Goal: Transaction & Acquisition: Obtain resource

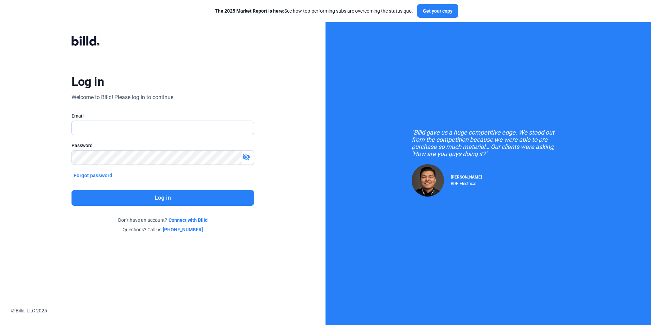
type input "[EMAIL_ADDRESS][DOMAIN_NAME]"
click at [194, 203] on button "Log in" at bounding box center [162, 198] width 182 height 16
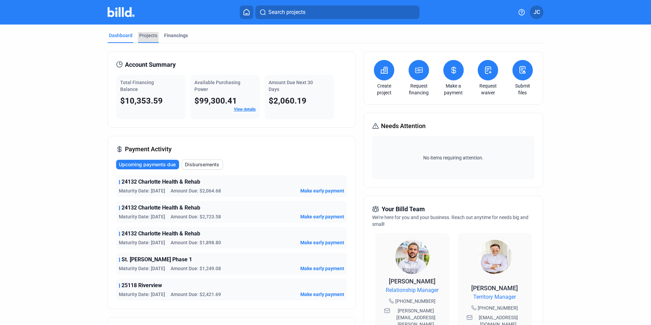
click at [143, 34] on div "Projects" at bounding box center [148, 35] width 18 height 7
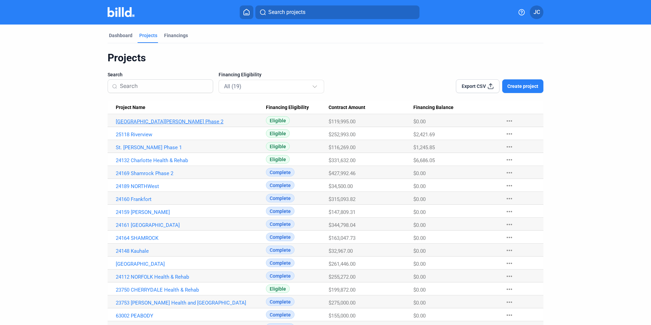
click at [142, 122] on link "[GEOGRAPHIC_DATA][PERSON_NAME] Phase 2" at bounding box center [191, 121] width 150 height 6
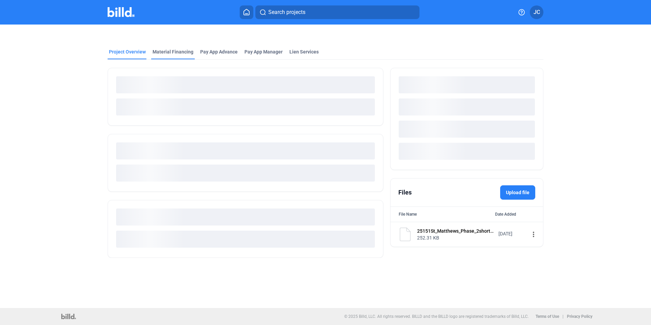
click at [171, 52] on div "Material Financing" at bounding box center [172, 51] width 41 height 7
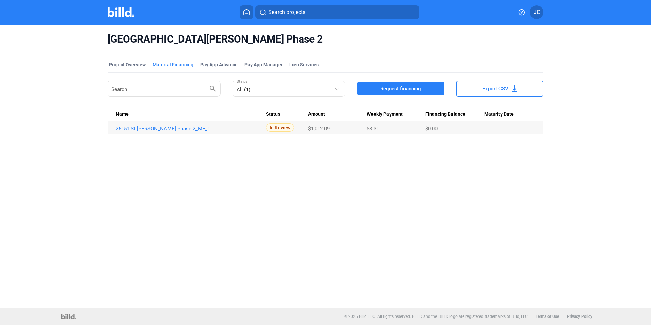
click at [132, 10] on img at bounding box center [121, 12] width 27 height 10
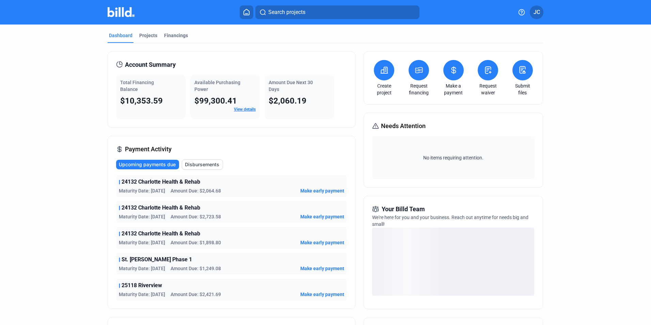
click at [148, 32] on mat-tab-group "Dashboard Projects Financings Account Summary Total Financing Balance $10,353.5…" at bounding box center [326, 239] width 436 height 429
click at [146, 31] on mat-tab-group "Dashboard Projects Financings Account Summary Total Financing Balance $10,353.5…" at bounding box center [326, 239] width 436 height 429
click at [140, 38] on div "Projects" at bounding box center [148, 35] width 18 height 7
